Goal: Task Accomplishment & Management: Use online tool/utility

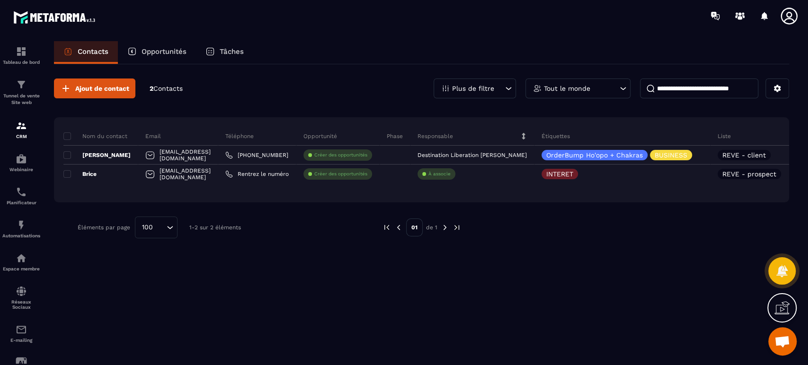
scroll to position [398, 0]
click at [783, 342] on span "Ouvrir le chat" at bounding box center [782, 342] width 16 height 13
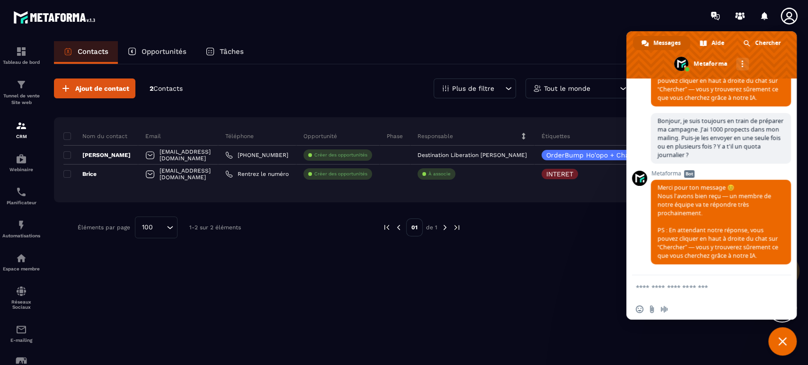
scroll to position [406, 0]
click at [746, 40] on span at bounding box center [746, 43] width 7 height 7
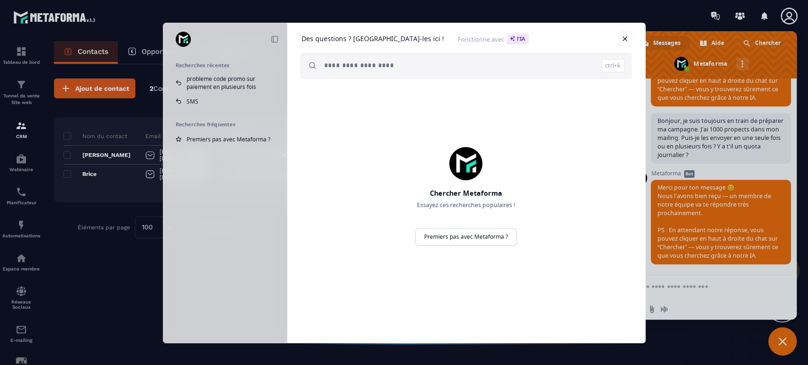
click at [369, 66] on input "search" at bounding box center [474, 66] width 300 height 27
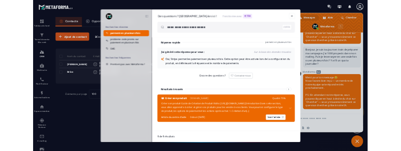
scroll to position [0, 0]
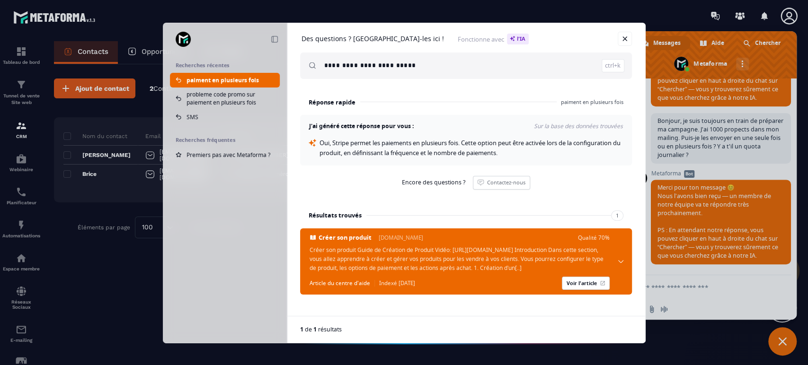
click at [424, 71] on input "**********" at bounding box center [474, 66] width 300 height 27
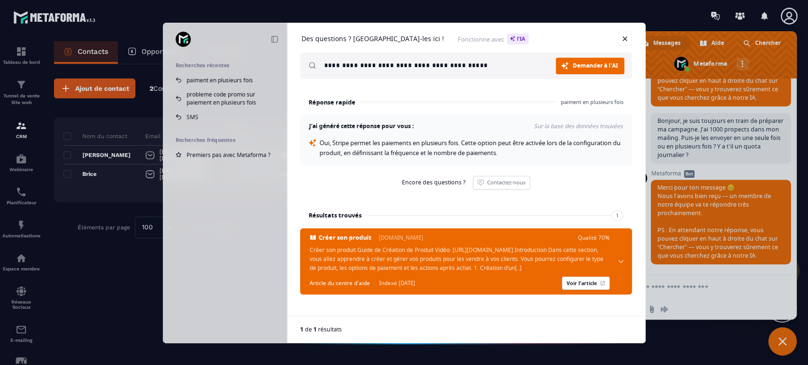
type input "**********"
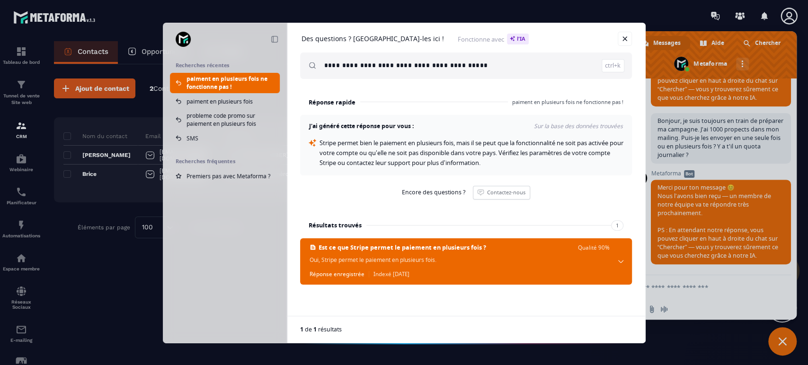
click at [626, 36] on link "Fermer" at bounding box center [625, 39] width 14 height 14
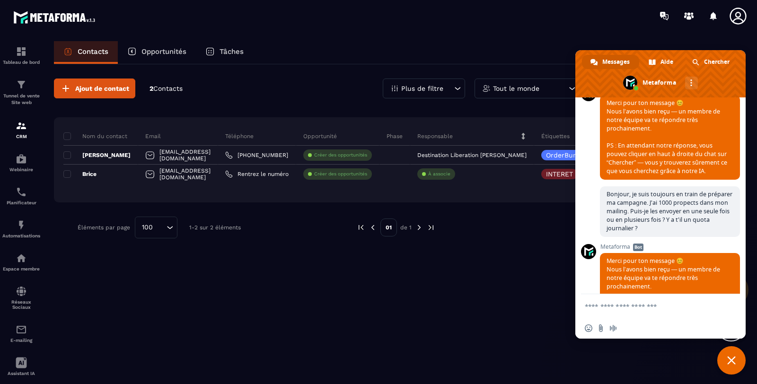
scroll to position [398, 0]
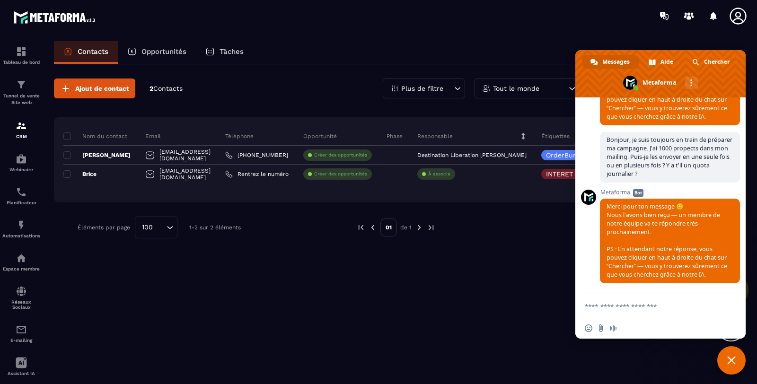
click at [26, 96] on p "Tunnel de vente Site web" at bounding box center [21, 99] width 38 height 13
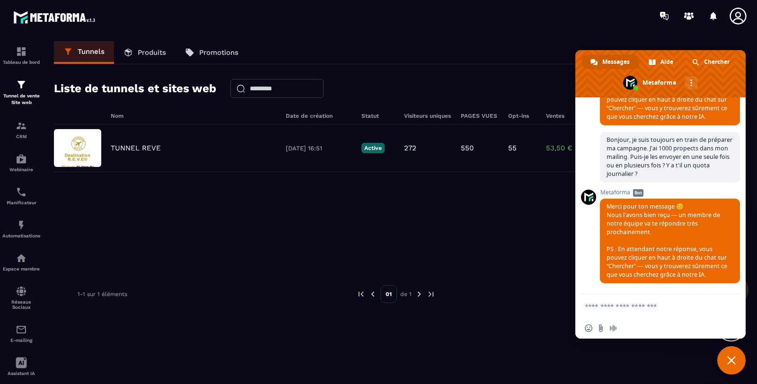
click at [142, 149] on p "TUNNEL REVE" at bounding box center [136, 148] width 50 height 9
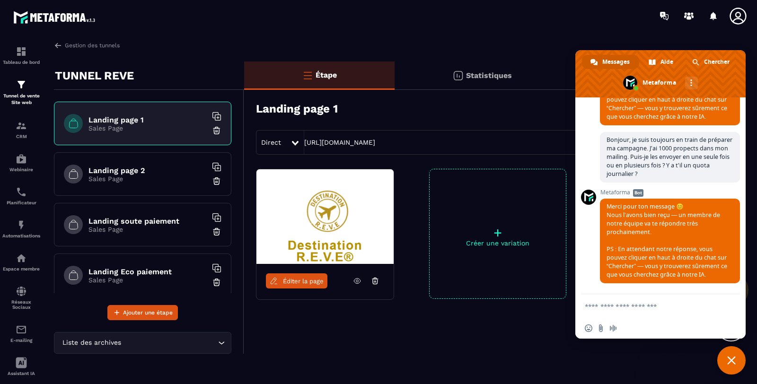
click at [151, 165] on div "Landing page 2 Sales Page" at bounding box center [142, 174] width 177 height 44
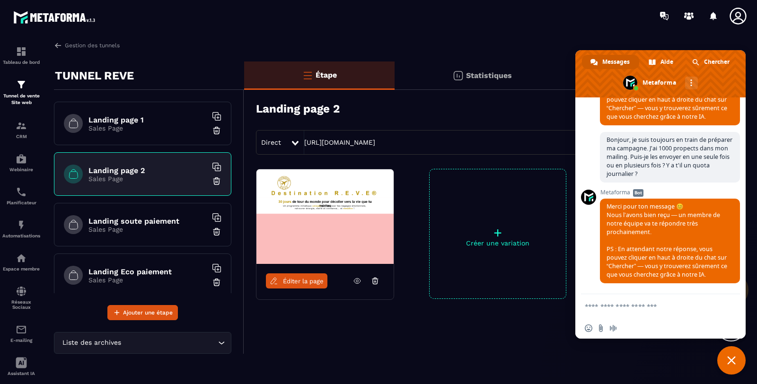
click at [729, 361] on span "Fermer le chat" at bounding box center [731, 360] width 9 height 9
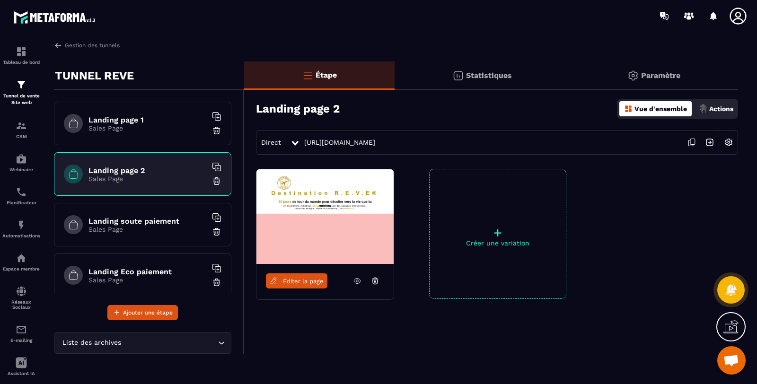
click at [696, 143] on icon at bounding box center [692, 142] width 18 height 18
click at [77, 44] on link "Gestion des tunnels" at bounding box center [87, 45] width 66 height 9
